Goal: Information Seeking & Learning: Learn about a topic

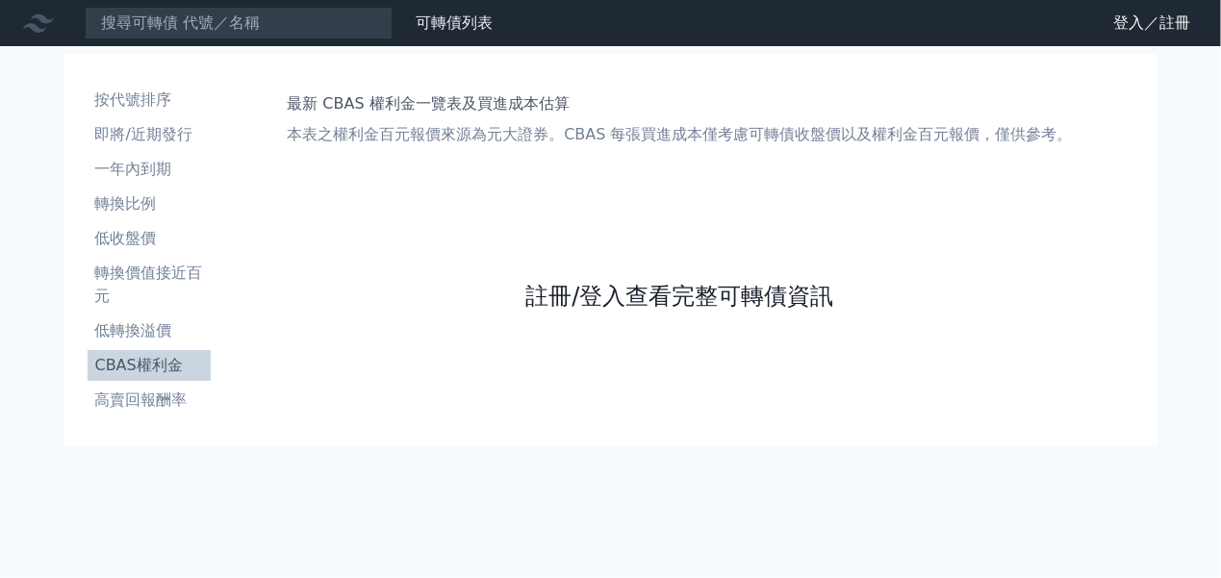
click at [625, 299] on link "註冊/登入查看完整可轉債資訊" at bounding box center [679, 296] width 308 height 31
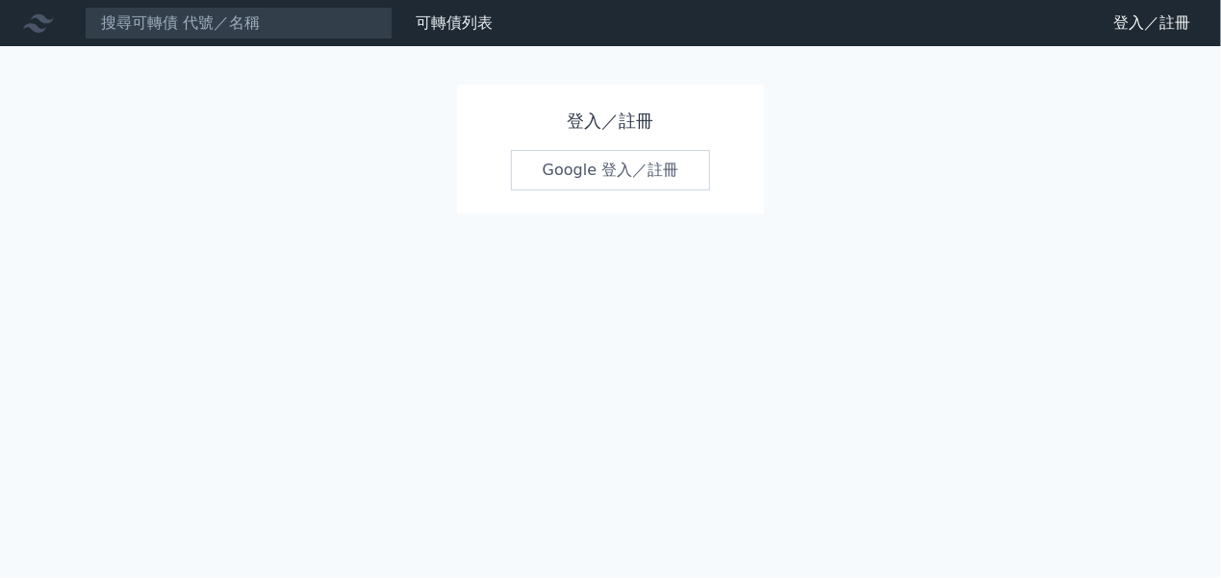
click at [618, 178] on link "Google 登入／註冊" at bounding box center [611, 170] width 200 height 40
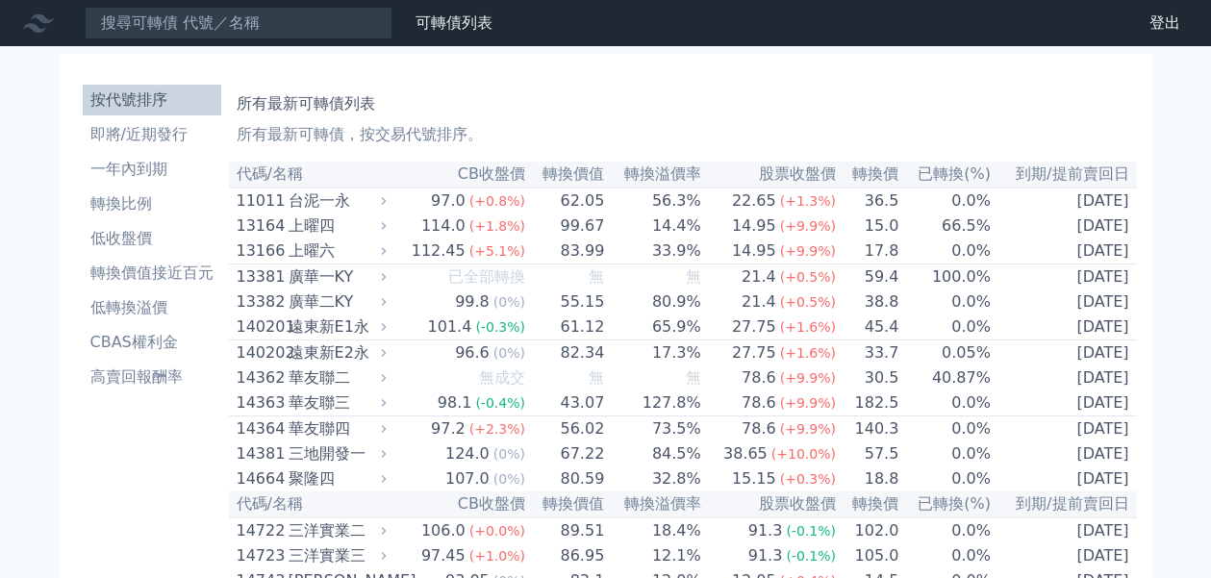
click at [142, 341] on li "CBAS權利金" at bounding box center [152, 342] width 139 height 23
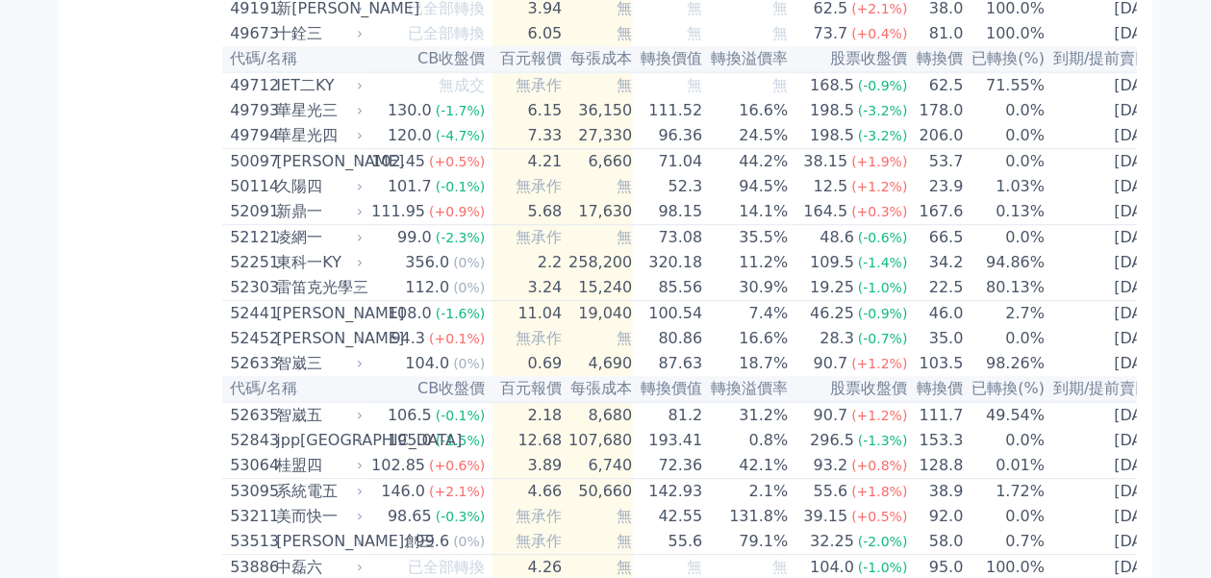
scroll to position [6068, 0]
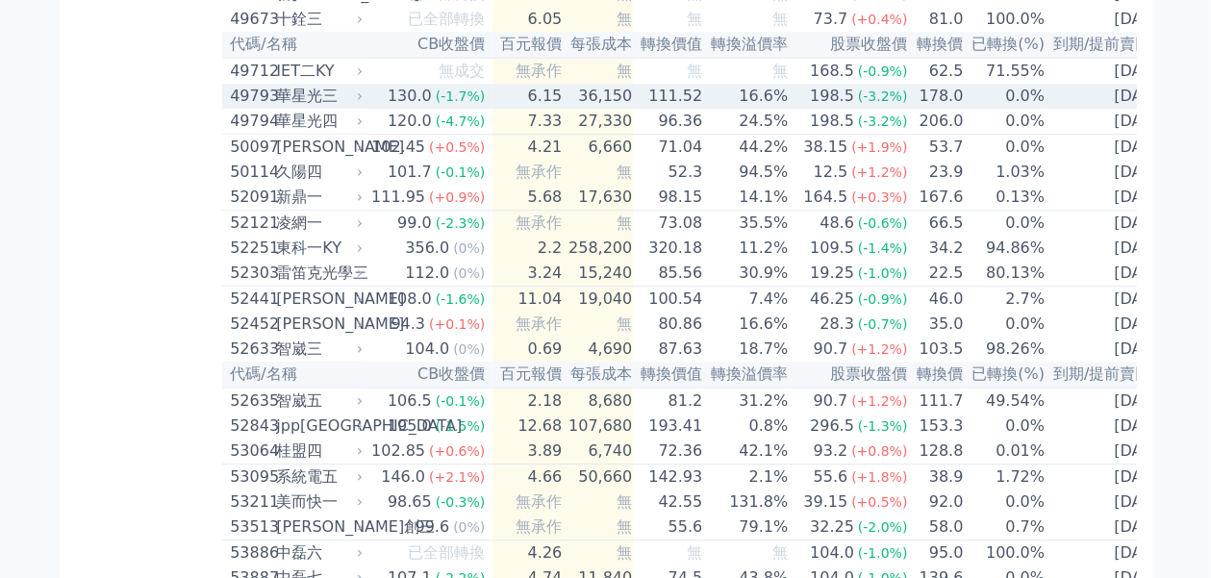
click at [909, 109] on td "178.0" at bounding box center [937, 96] width 56 height 25
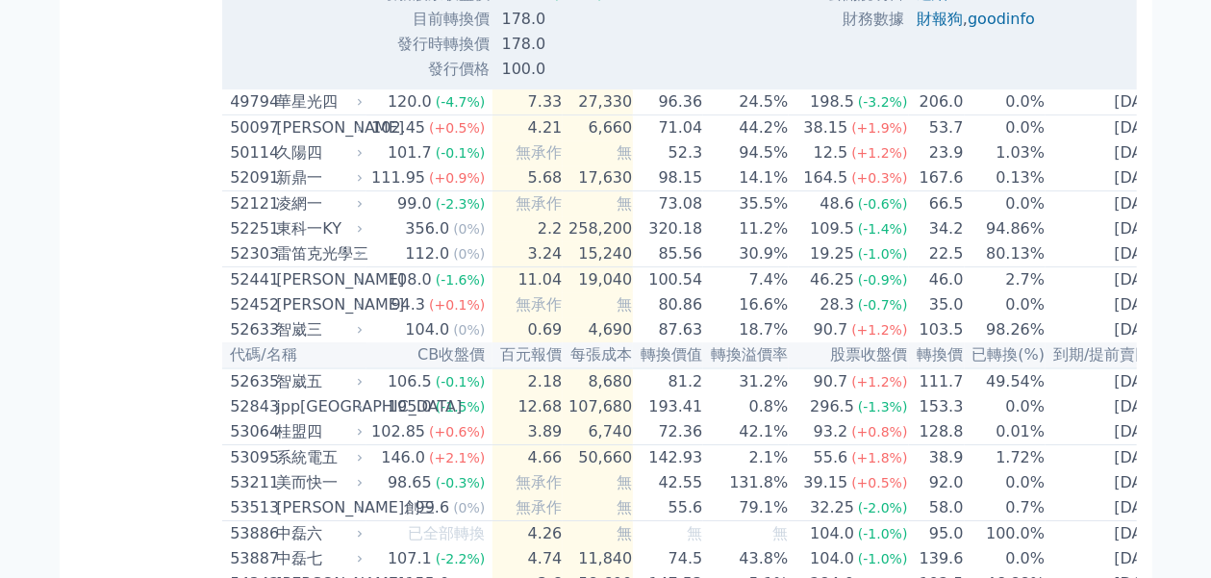
scroll to position [6522, 0]
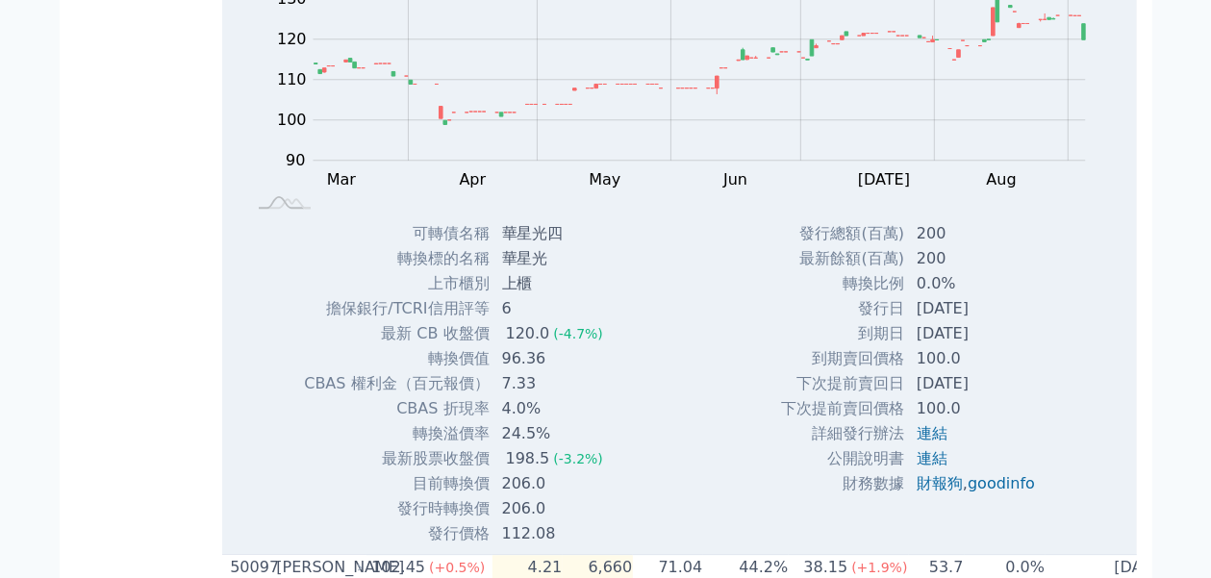
scroll to position [6259, 0]
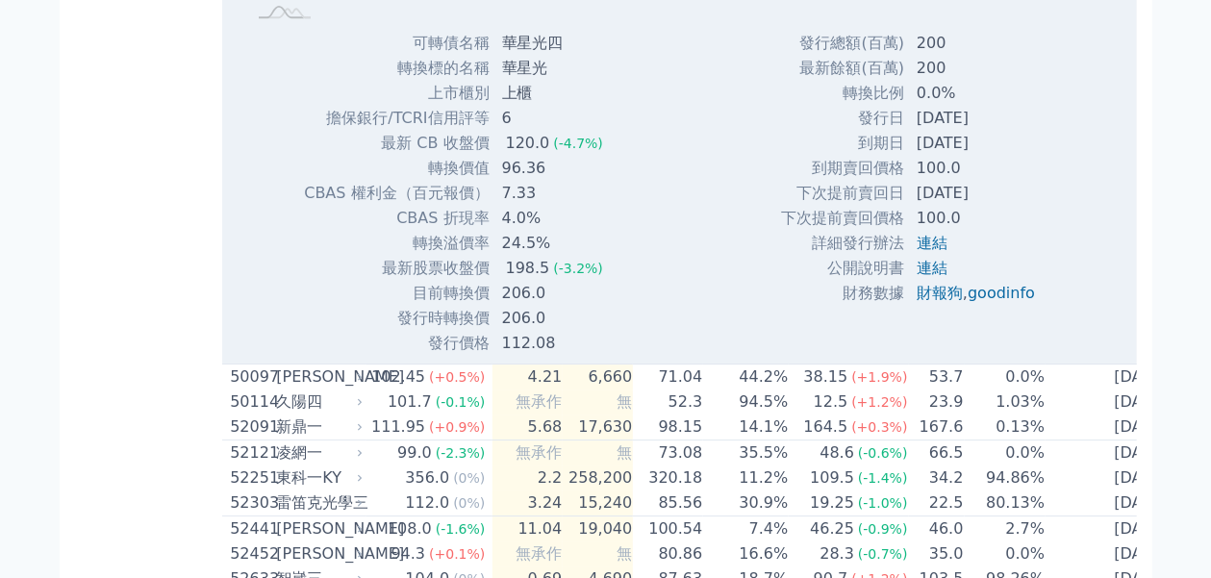
scroll to position [6405, 0]
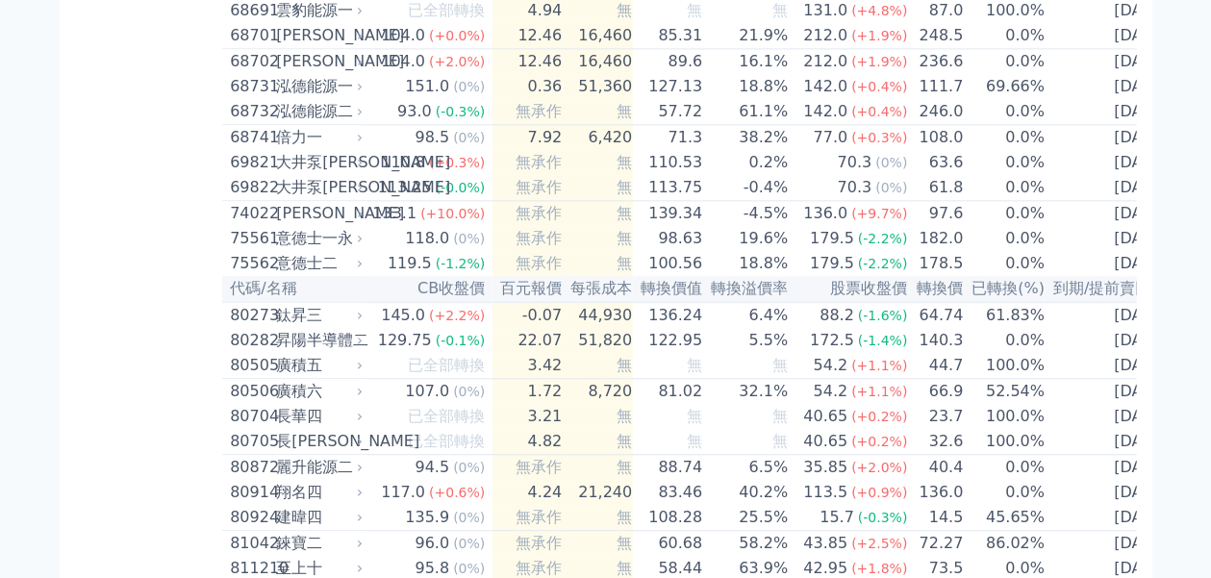
scroll to position [9565, 0]
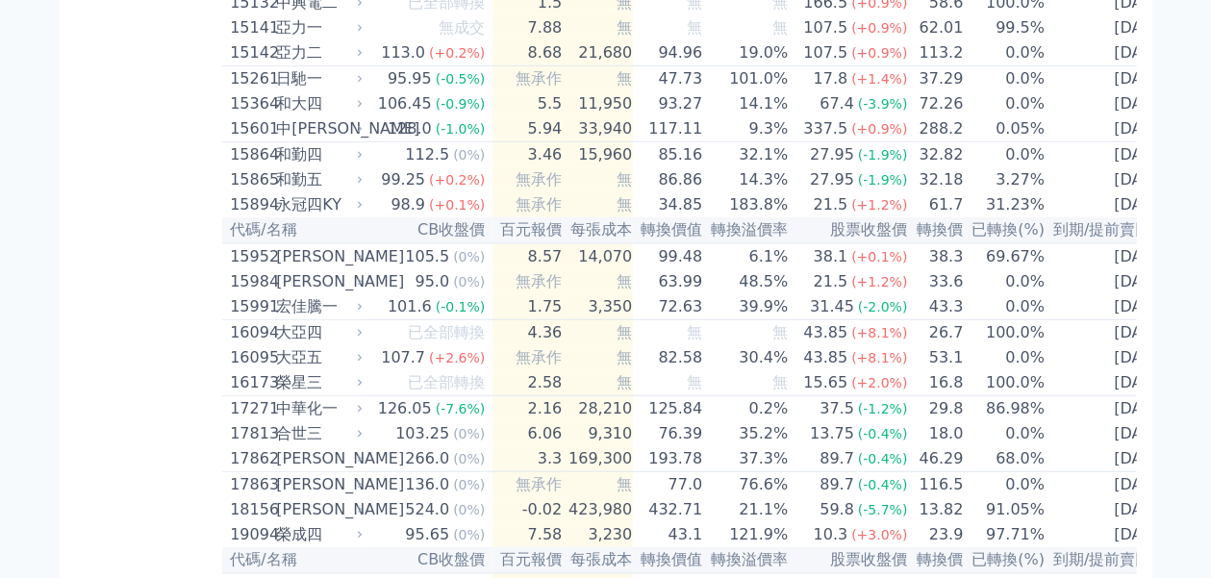
scroll to position [296, 0]
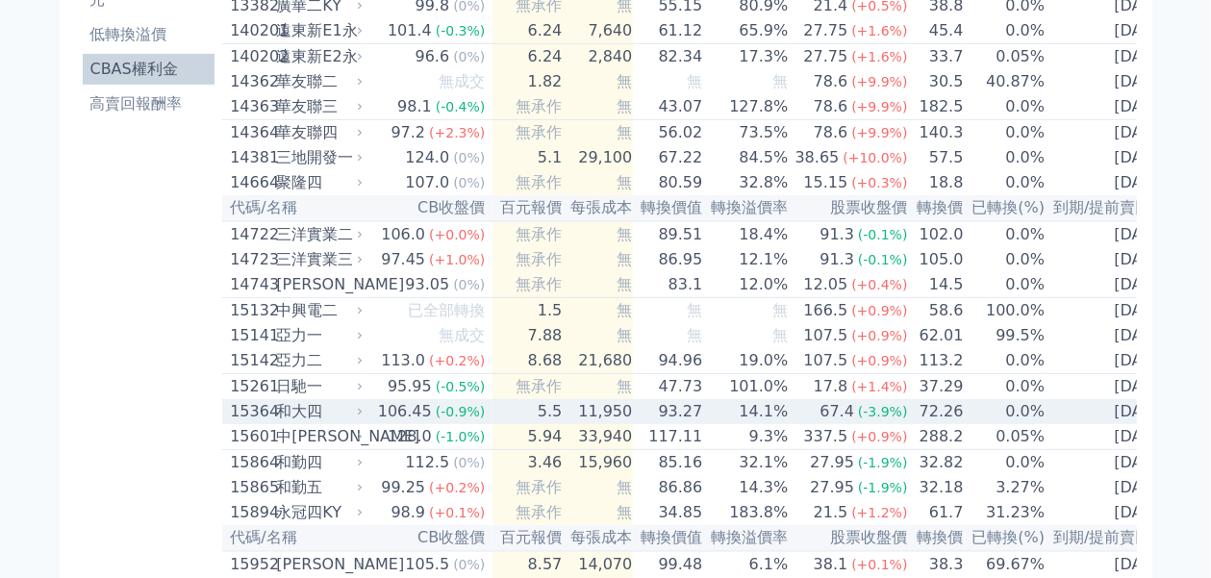
click at [1104, 424] on td "[DATE]" at bounding box center [1110, 411] width 128 height 25
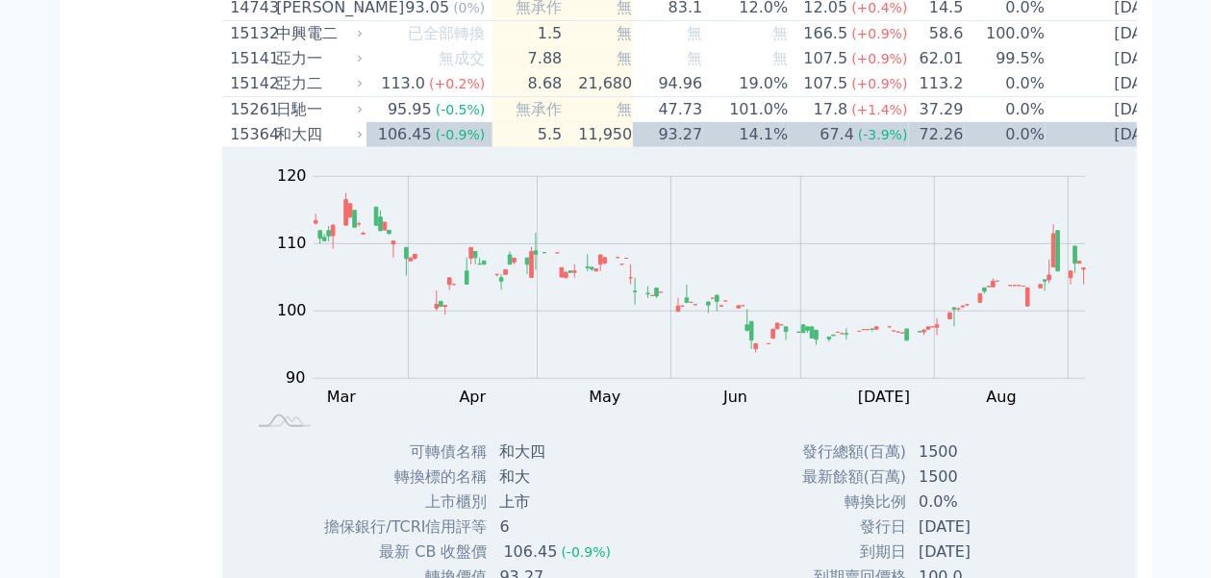
scroll to position [496, 0]
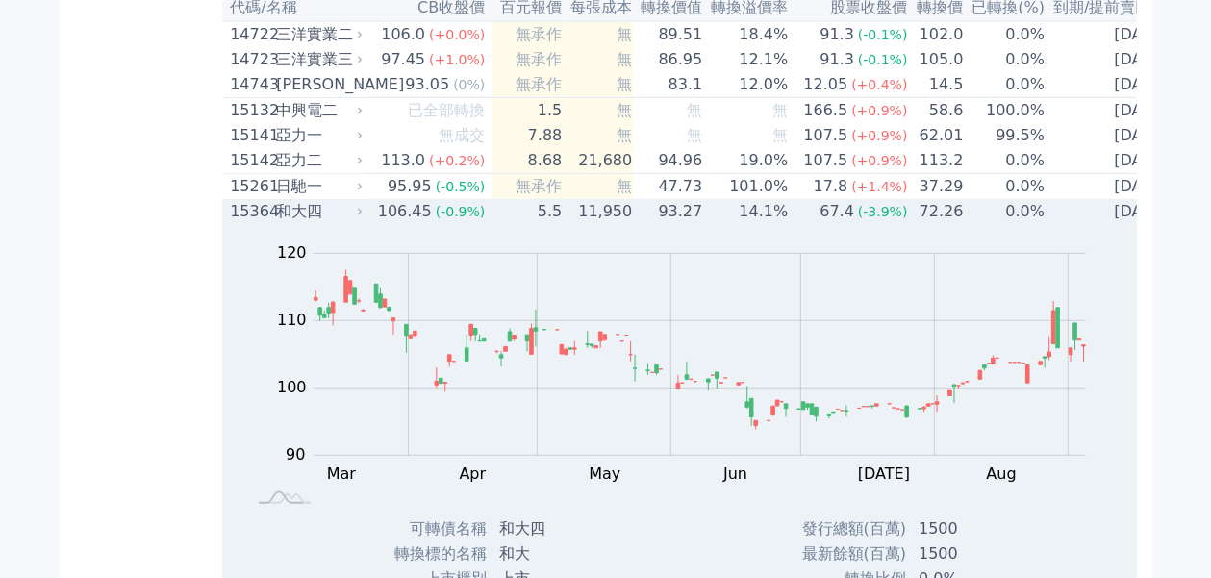
click at [1124, 224] on td "[DATE]" at bounding box center [1110, 211] width 128 height 25
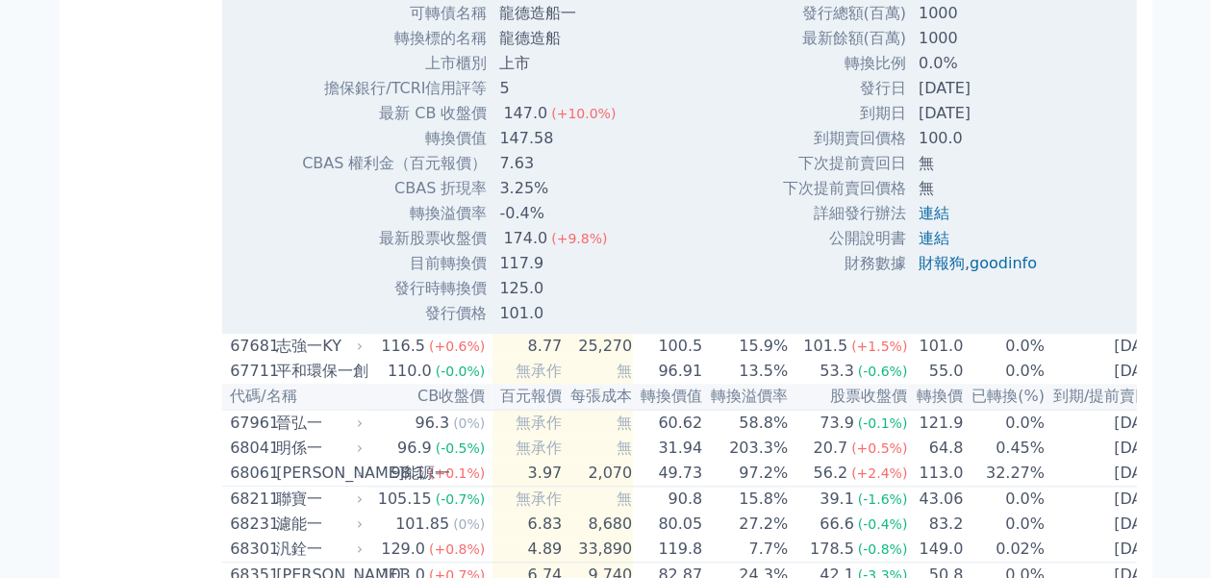
scroll to position [9325, 0]
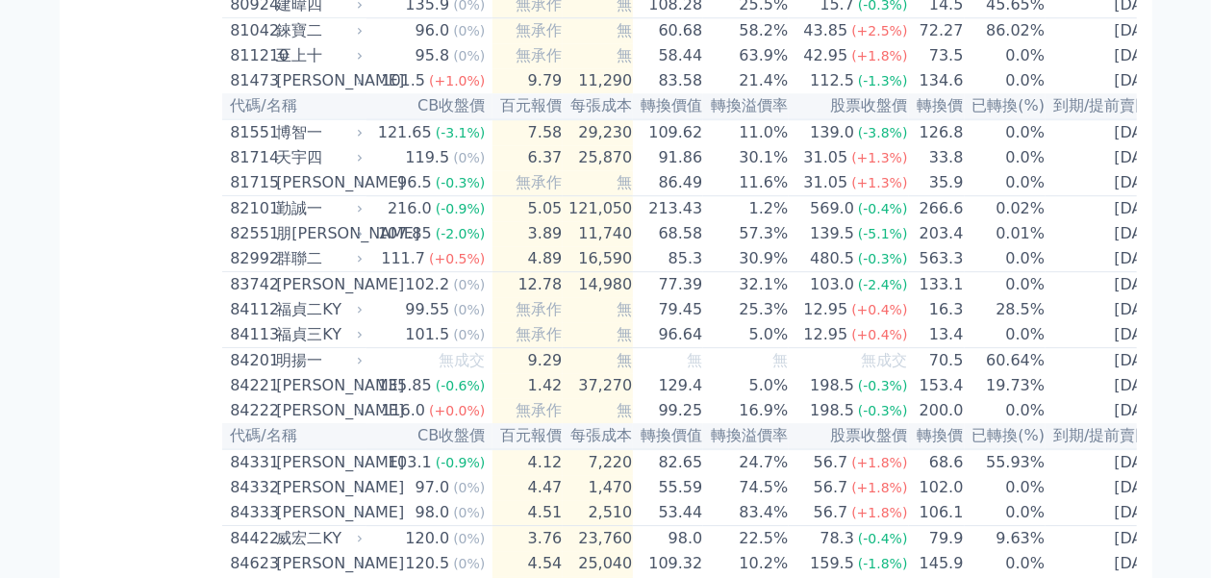
scroll to position [10021, 0]
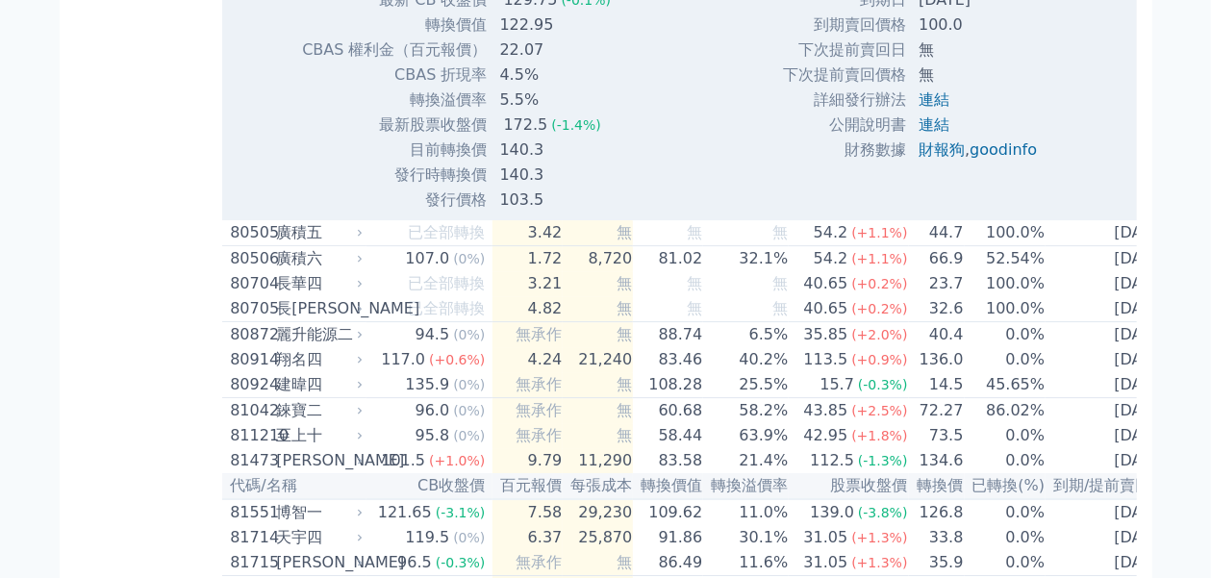
scroll to position [10197, 0]
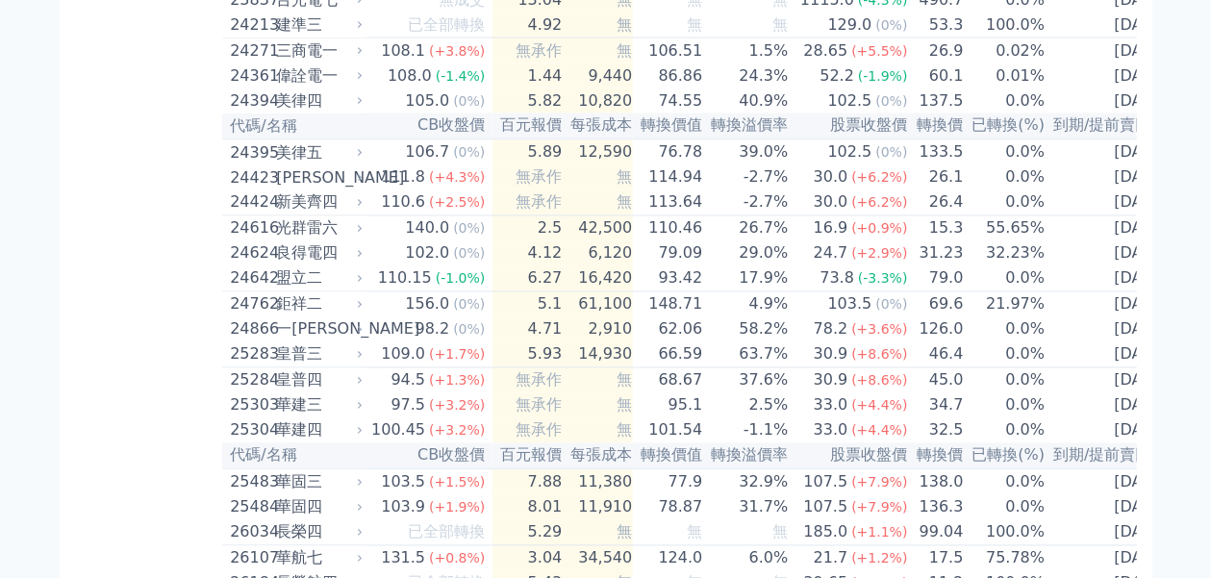
scroll to position [1614, 0]
